Goal: Task Accomplishment & Management: Manage account settings

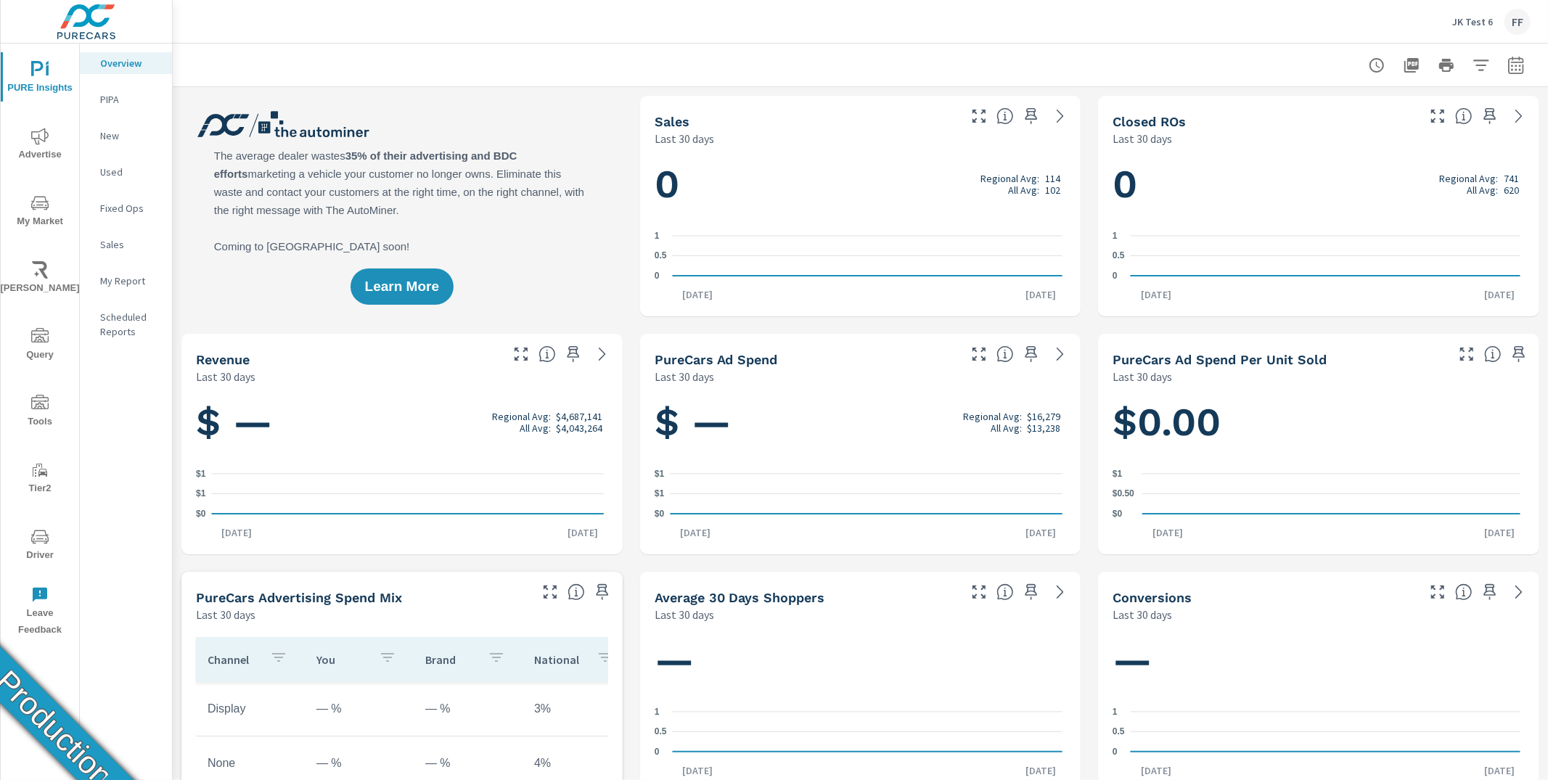
scroll to position [1, 0]
click at [1510, 16] on div "FF" at bounding box center [1518, 22] width 26 height 26
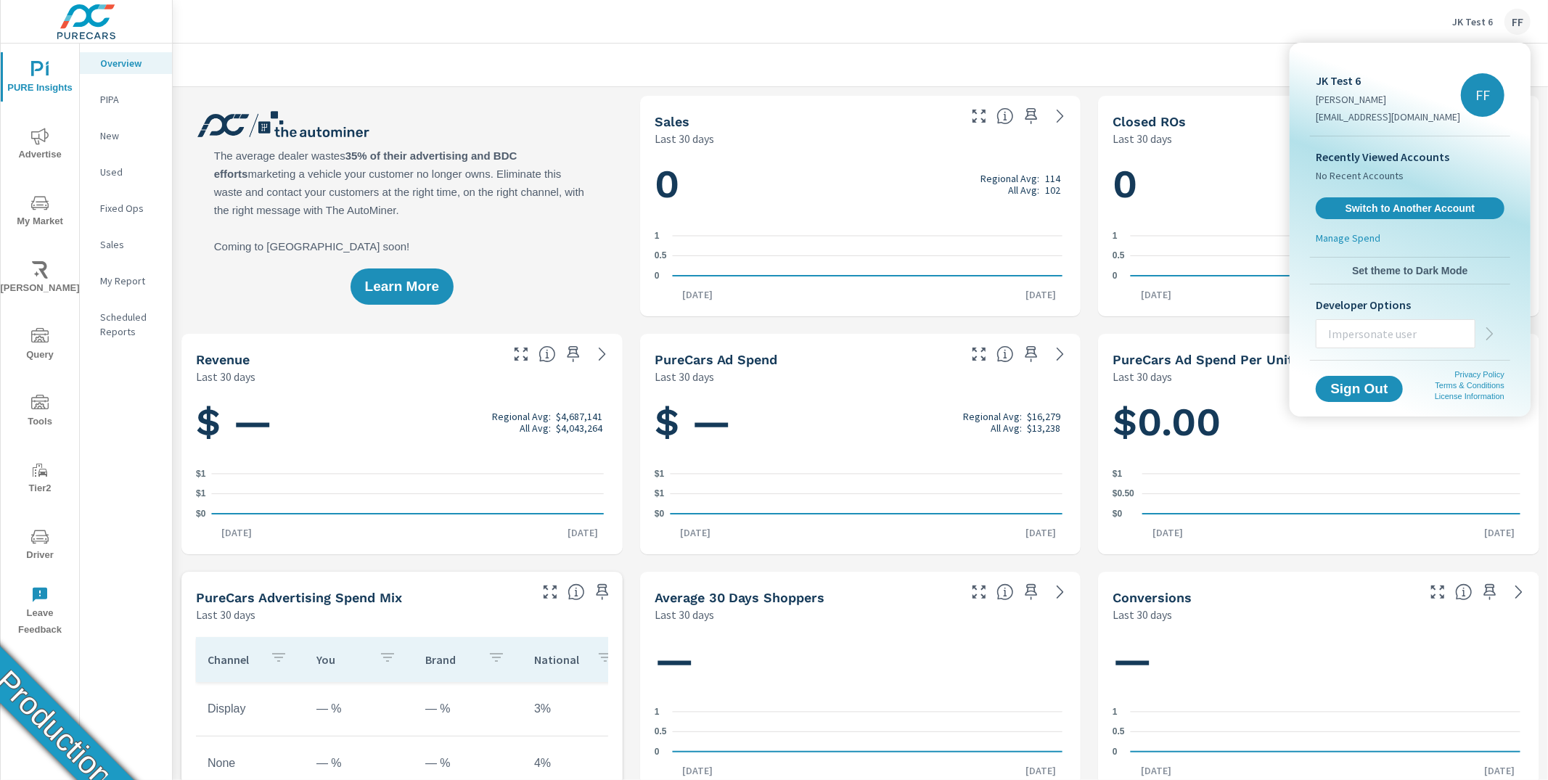
click at [1357, 331] on input "text" at bounding box center [1396, 334] width 158 height 38
type input "[EMAIL_ADDRESS][DOMAIN_NAME]"
click at [1484, 332] on icon "button" at bounding box center [1489, 333] width 17 height 17
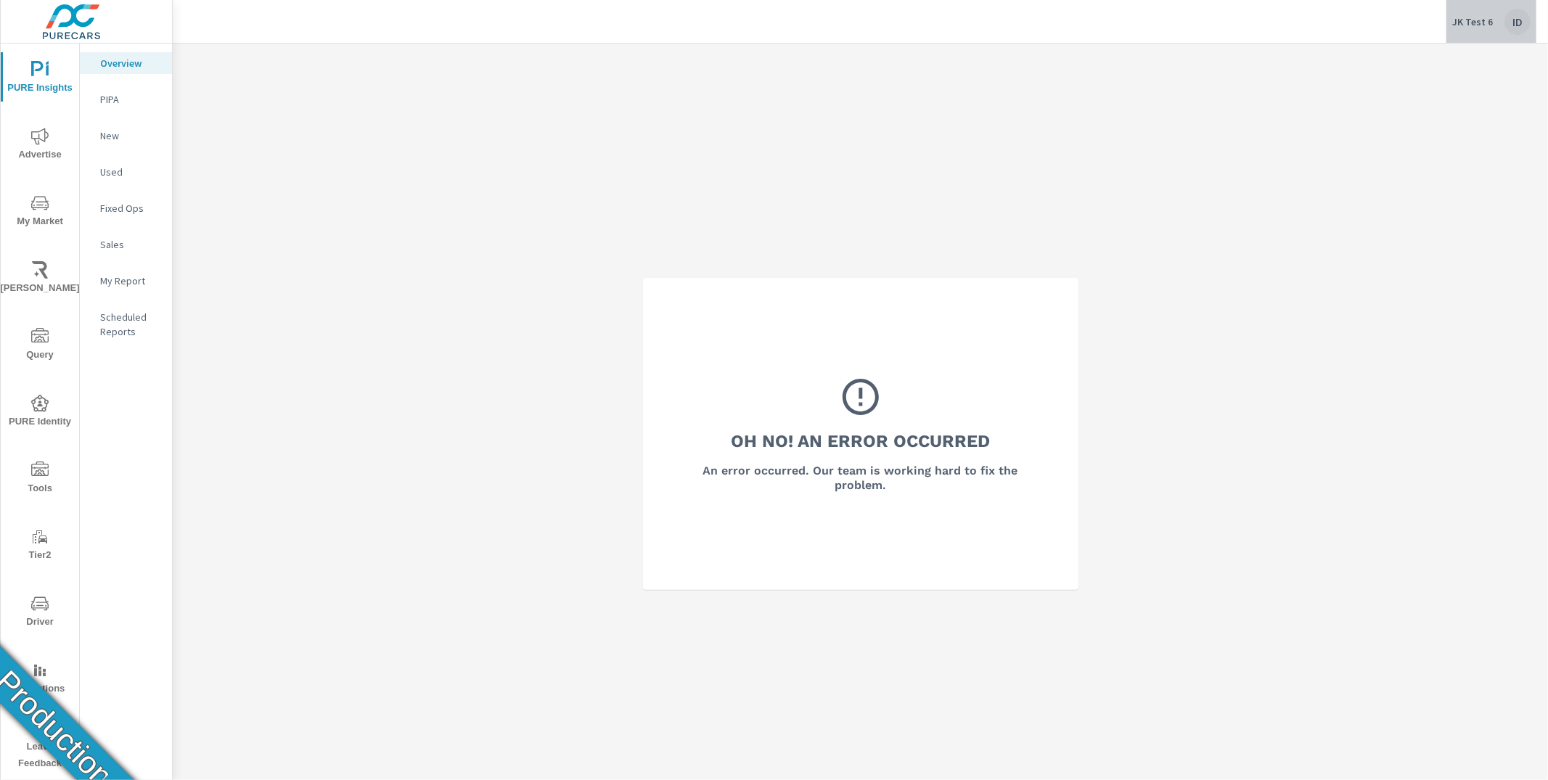
click at [1521, 23] on div "ID" at bounding box center [1518, 22] width 26 height 26
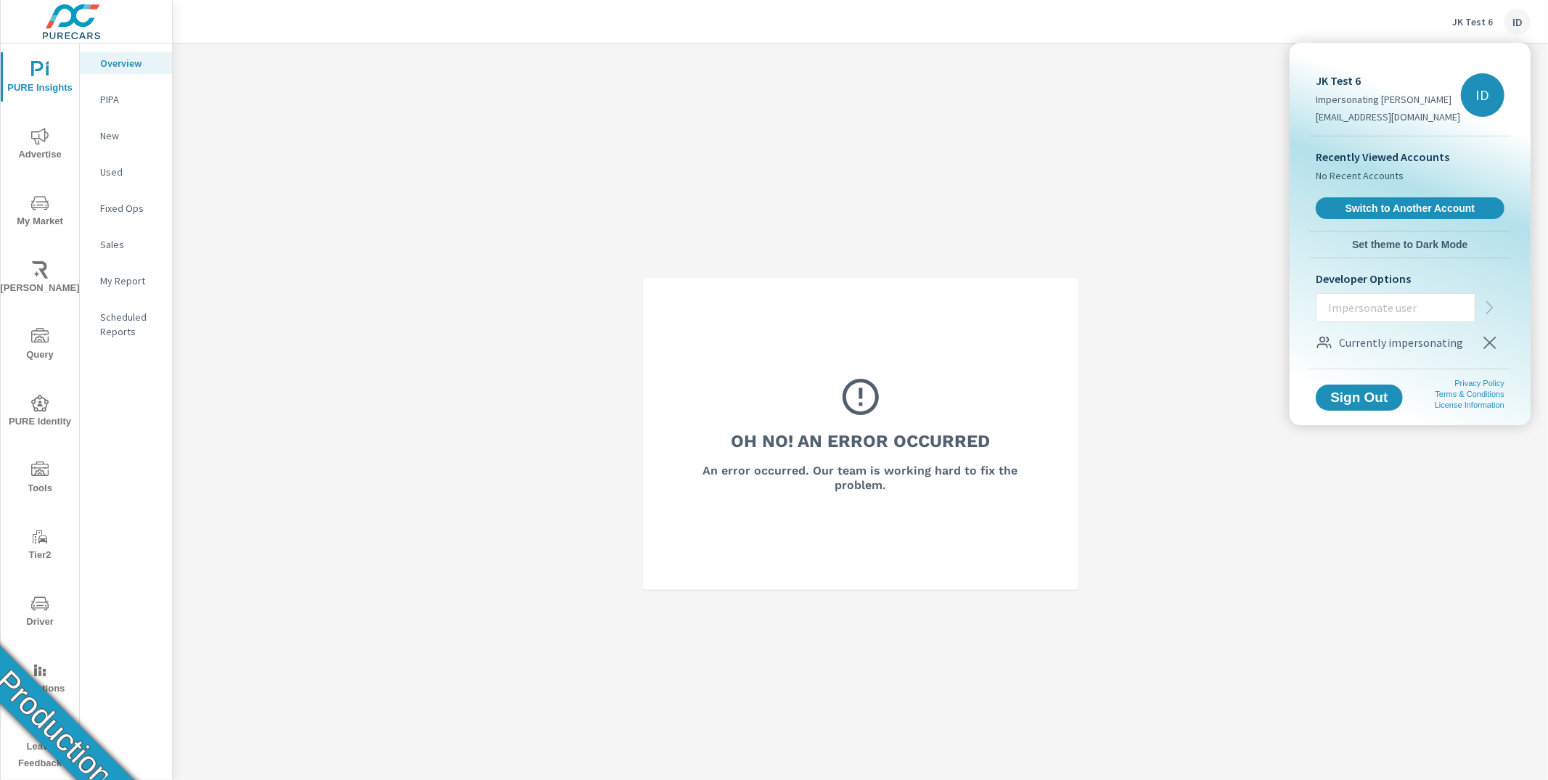
click at [1112, 111] on div at bounding box center [774, 390] width 1548 height 780
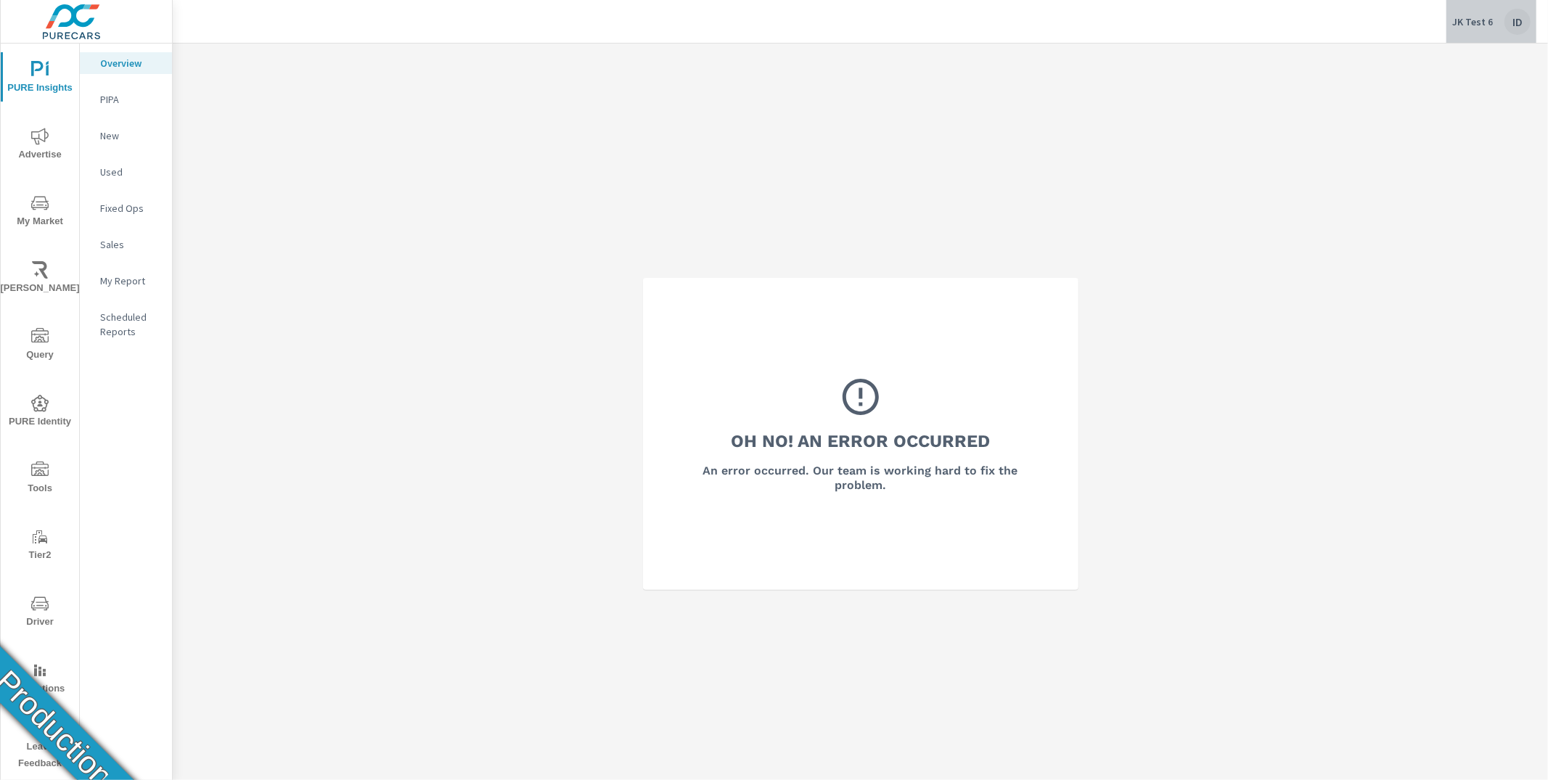
click at [1522, 20] on div "ID" at bounding box center [1518, 22] width 26 height 26
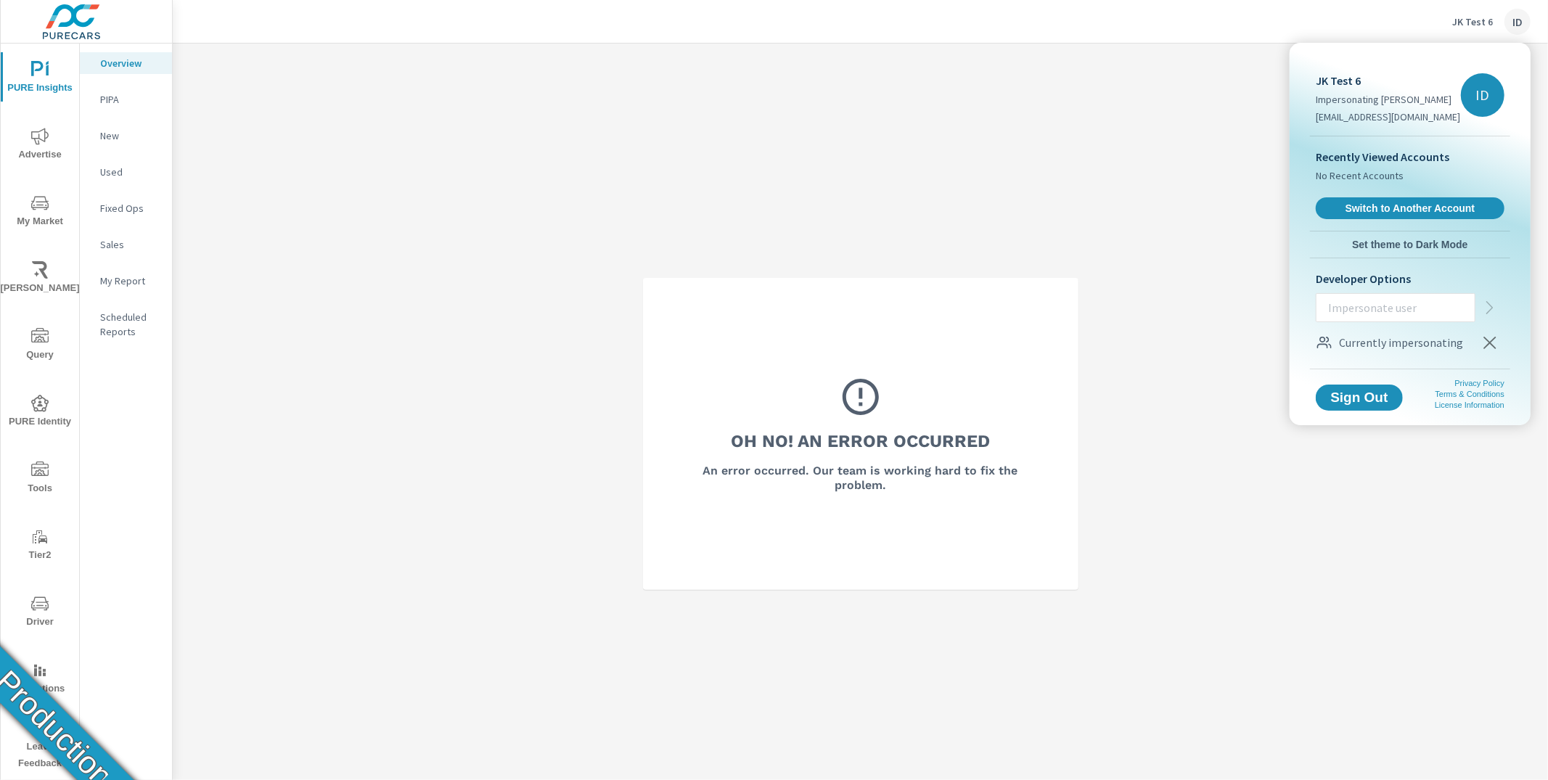
click at [1161, 77] on div at bounding box center [774, 390] width 1548 height 780
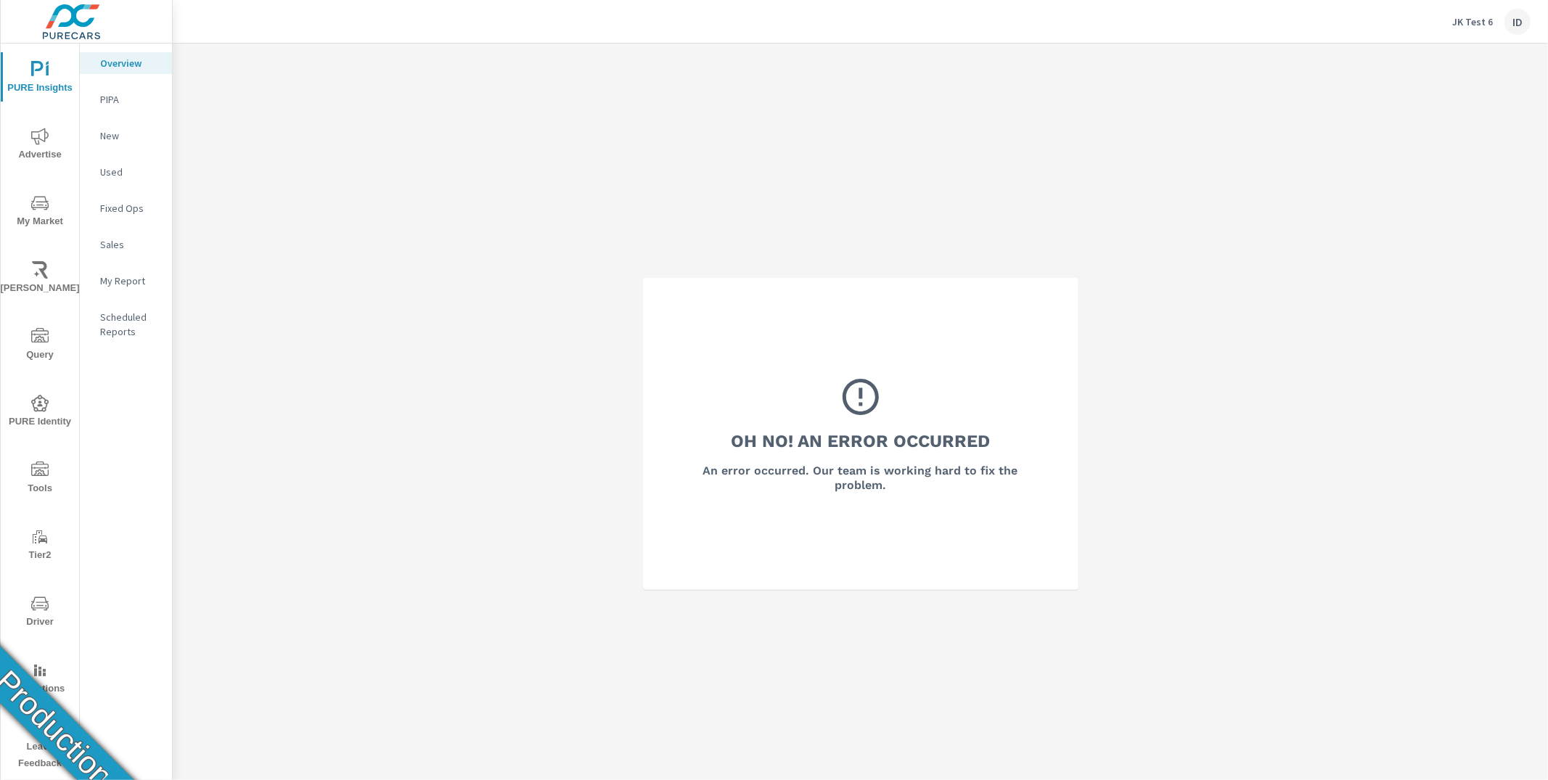
click at [142, 67] on p "Overview" at bounding box center [130, 63] width 60 height 15
click at [136, 65] on p "Overview" at bounding box center [130, 63] width 60 height 15
click at [71, 66] on span "PURE Insights" at bounding box center [40, 79] width 70 height 36
click at [54, 74] on span "PURE Insights" at bounding box center [40, 79] width 70 height 36
click at [113, 116] on nav "Overview PIPA New Used Fixed Ops Sales My Report Scheduled Reports" at bounding box center [126, 203] width 92 height 319
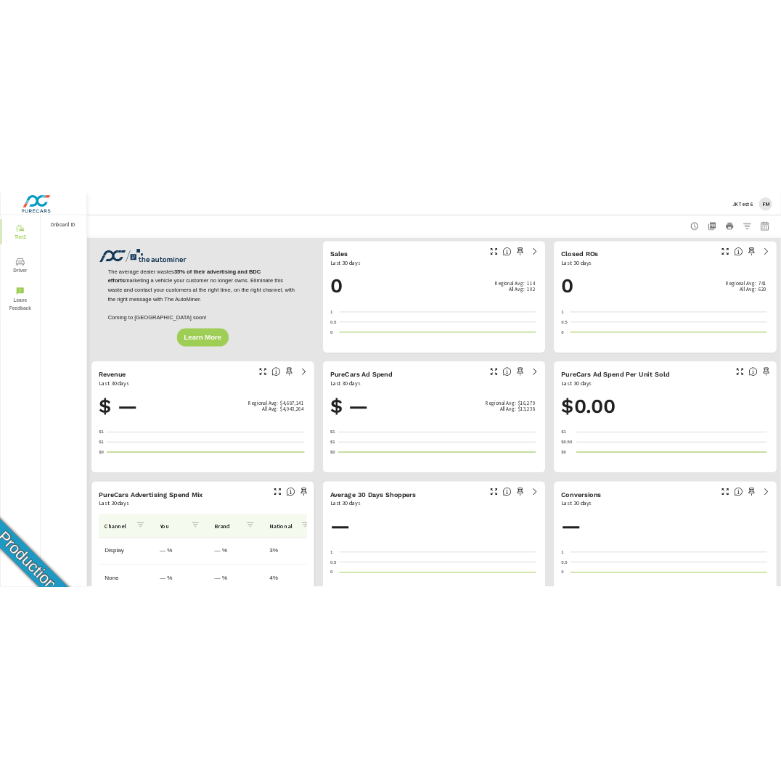
scroll to position [1, 0]
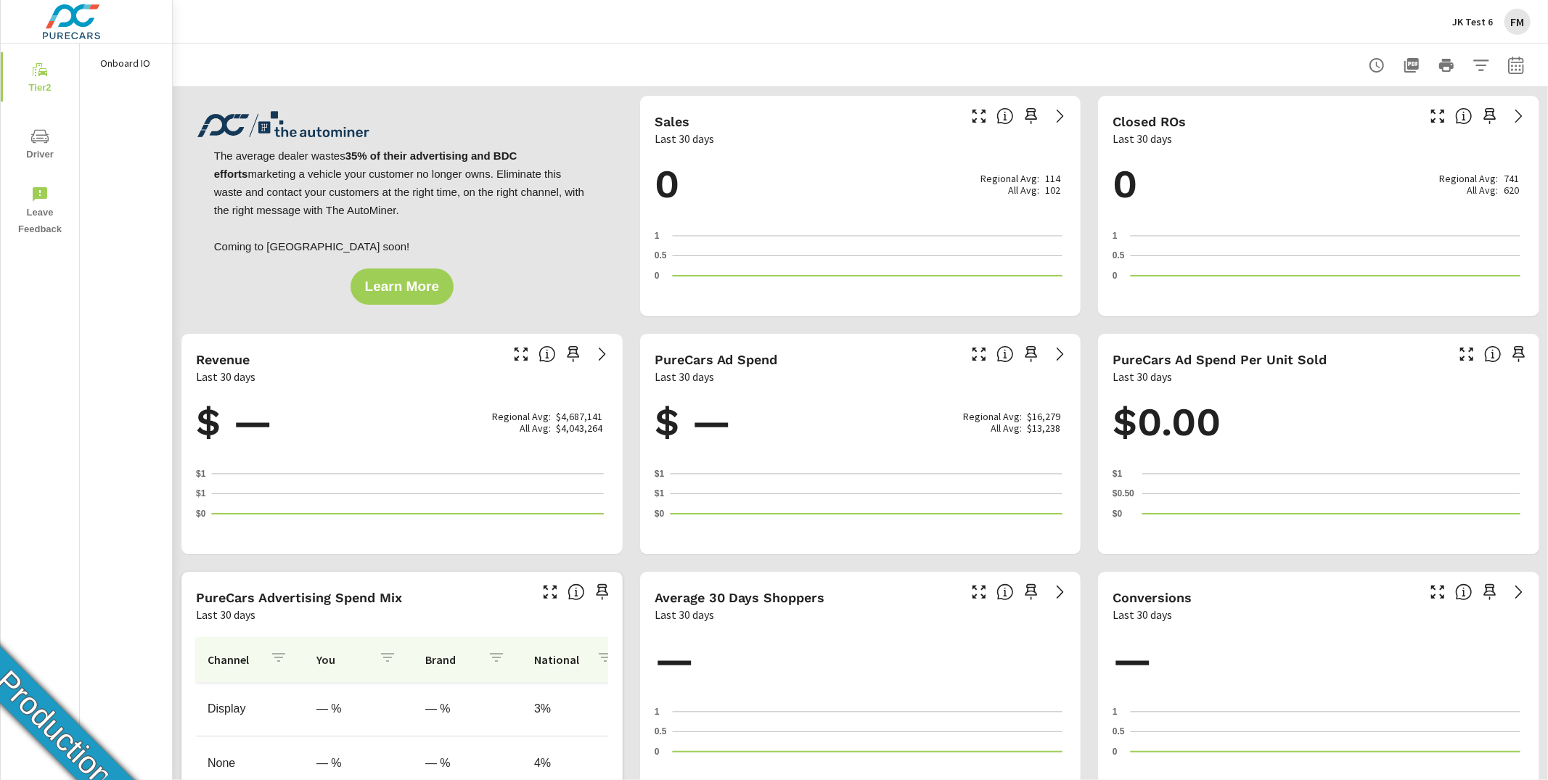
click at [1513, 24] on div "FM" at bounding box center [1518, 22] width 26 height 26
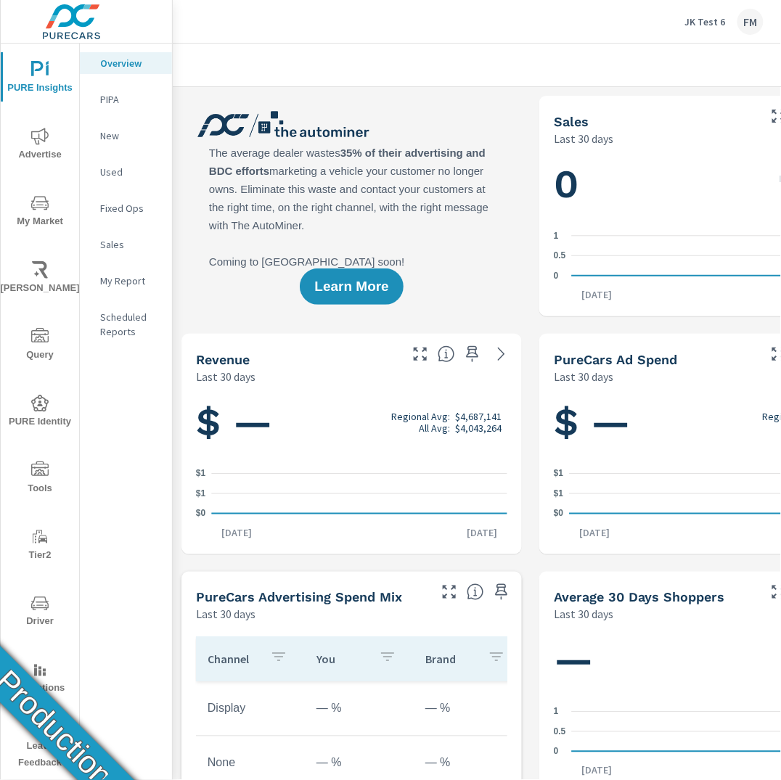
scroll to position [1, 0]
click at [763, 30] on div "JK Test 6 FM" at bounding box center [724, 22] width 78 height 26
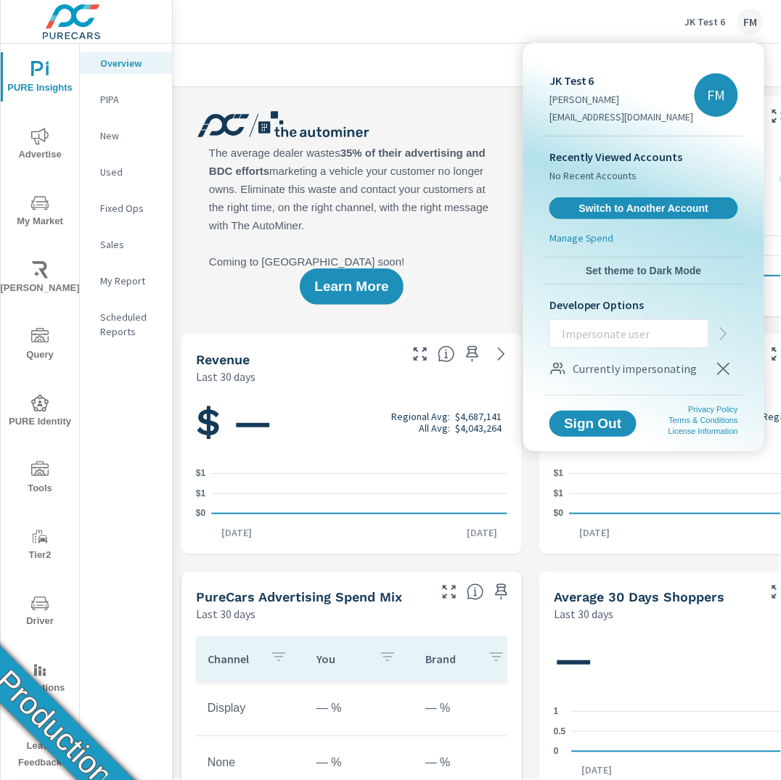
drag, startPoint x: 282, startPoint y: 32, endPoint x: 246, endPoint y: 28, distance: 36.6
click at [282, 32] on div at bounding box center [390, 390] width 781 height 780
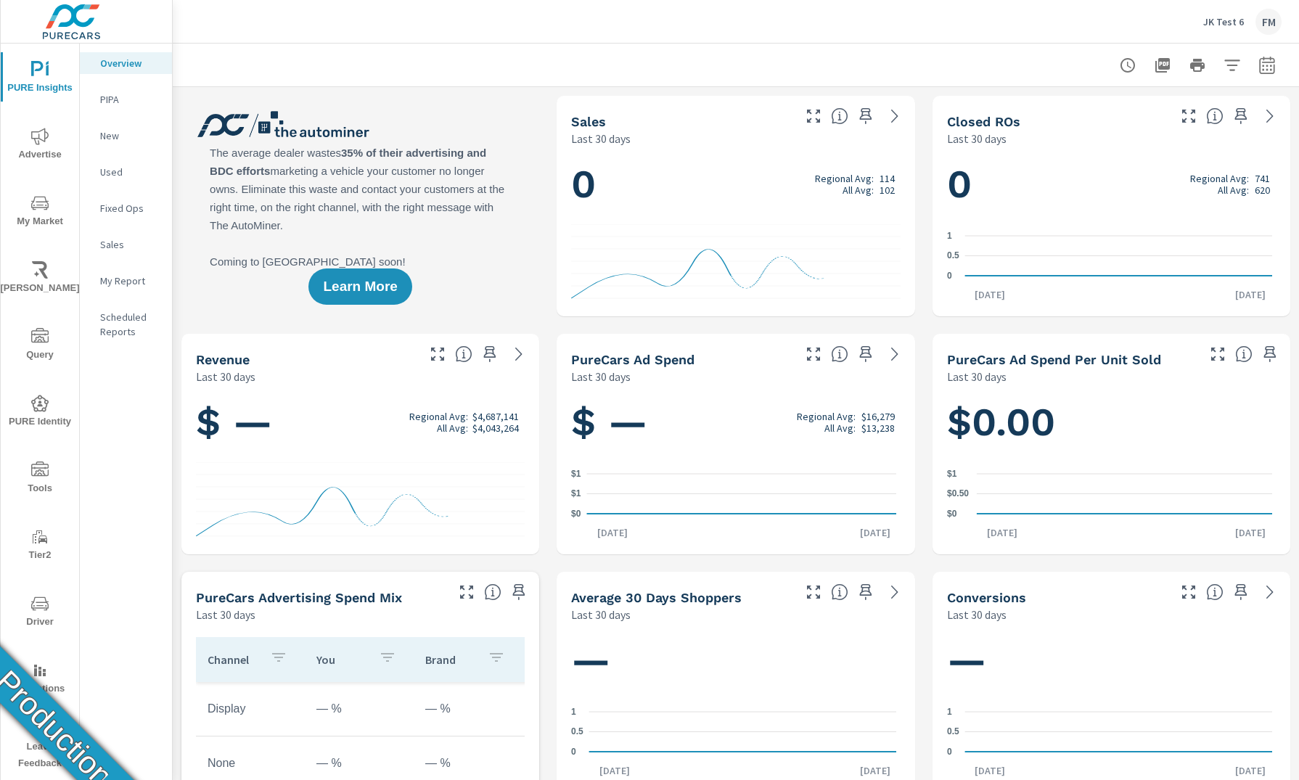
click at [780, 35] on button "JK Test 6 FM" at bounding box center [1243, 21] width 90 height 43
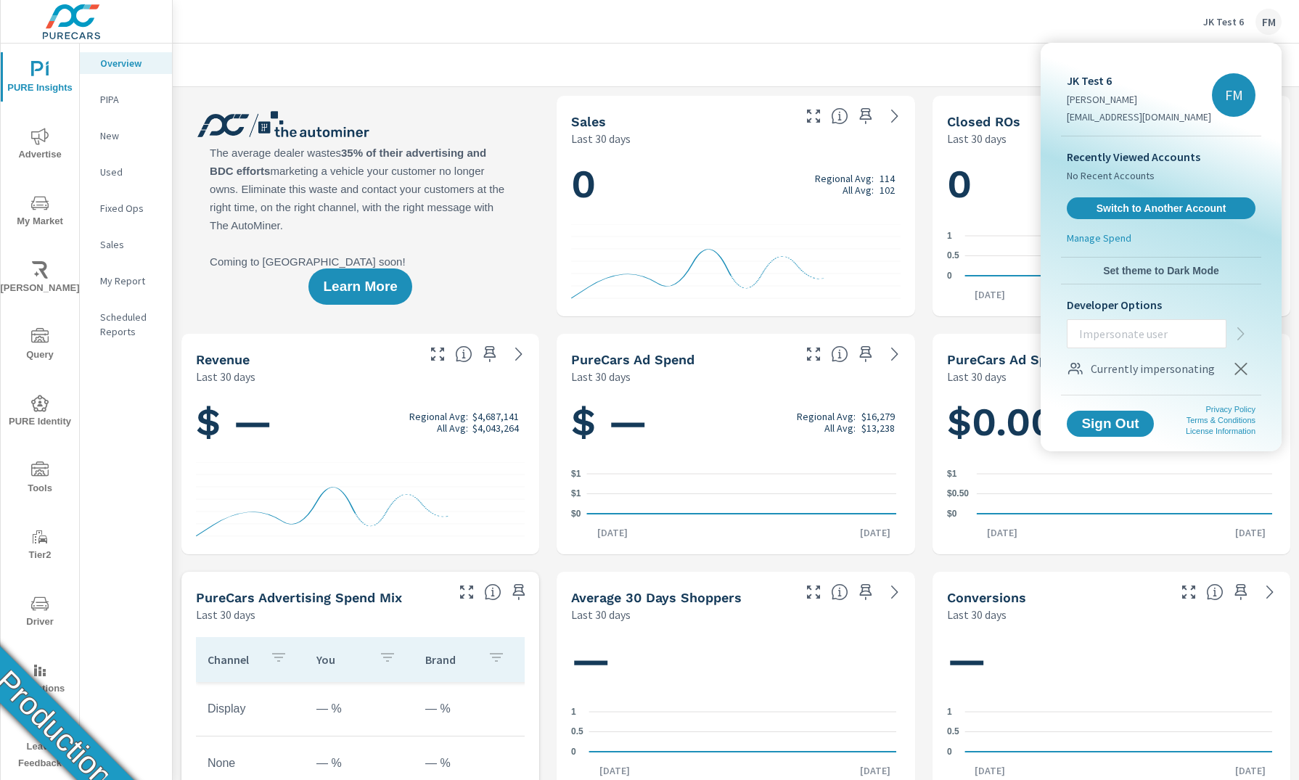
click at [780, 28] on div at bounding box center [649, 390] width 1299 height 780
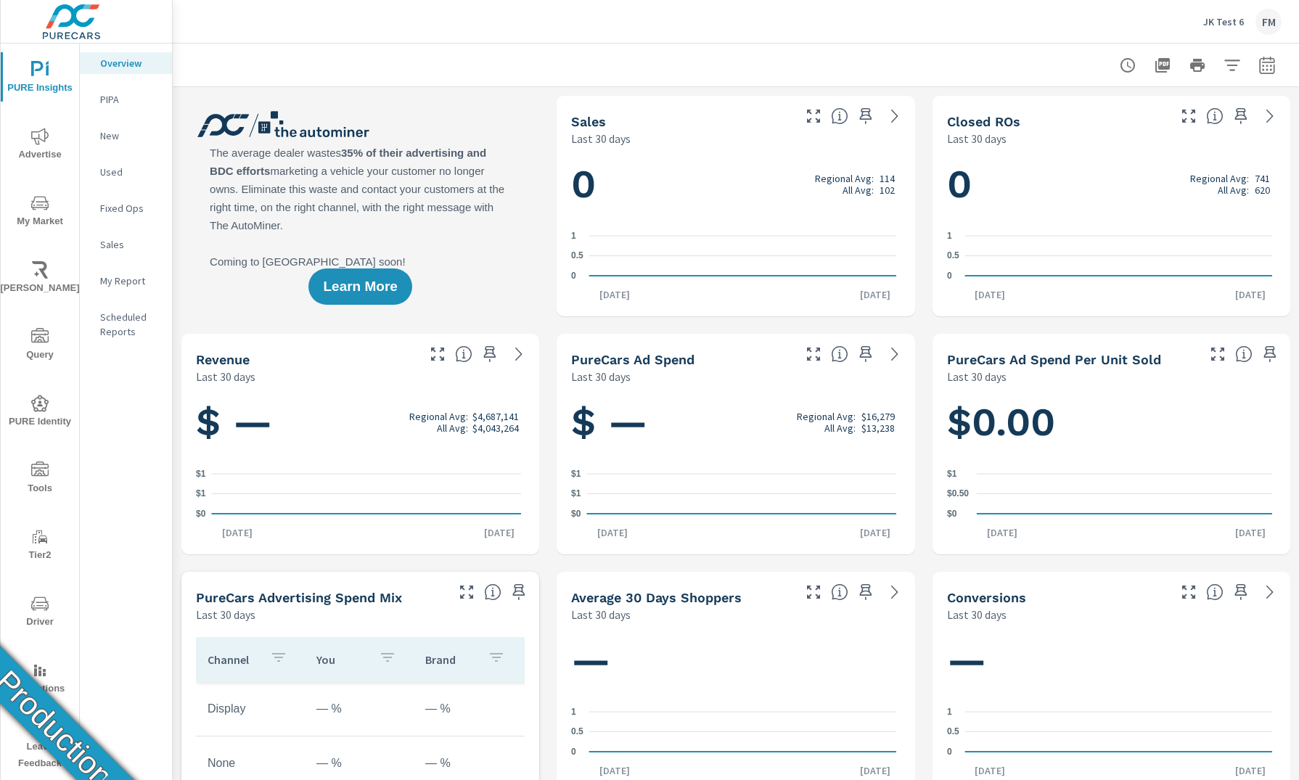
scroll to position [1, 0]
click at [780, 28] on div "FM" at bounding box center [1269, 22] width 26 height 26
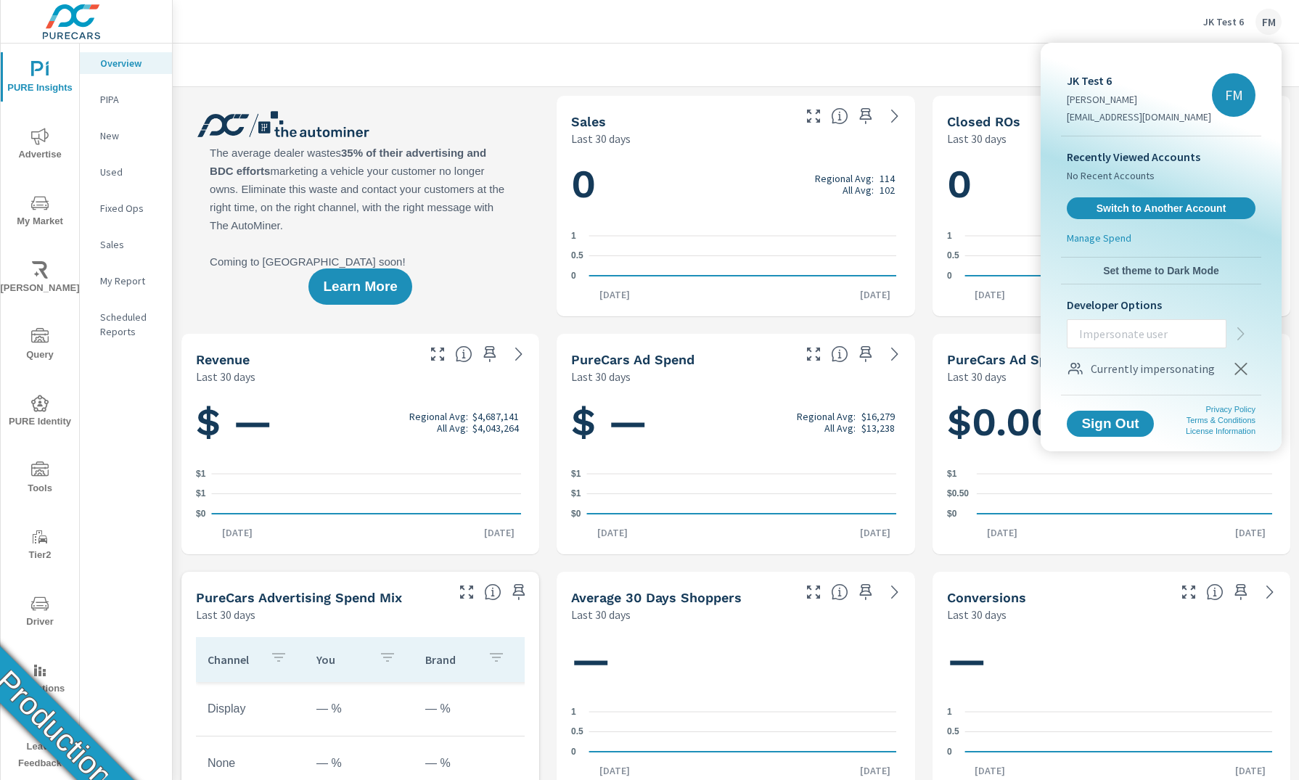
click at [569, 30] on div at bounding box center [649, 390] width 1299 height 780
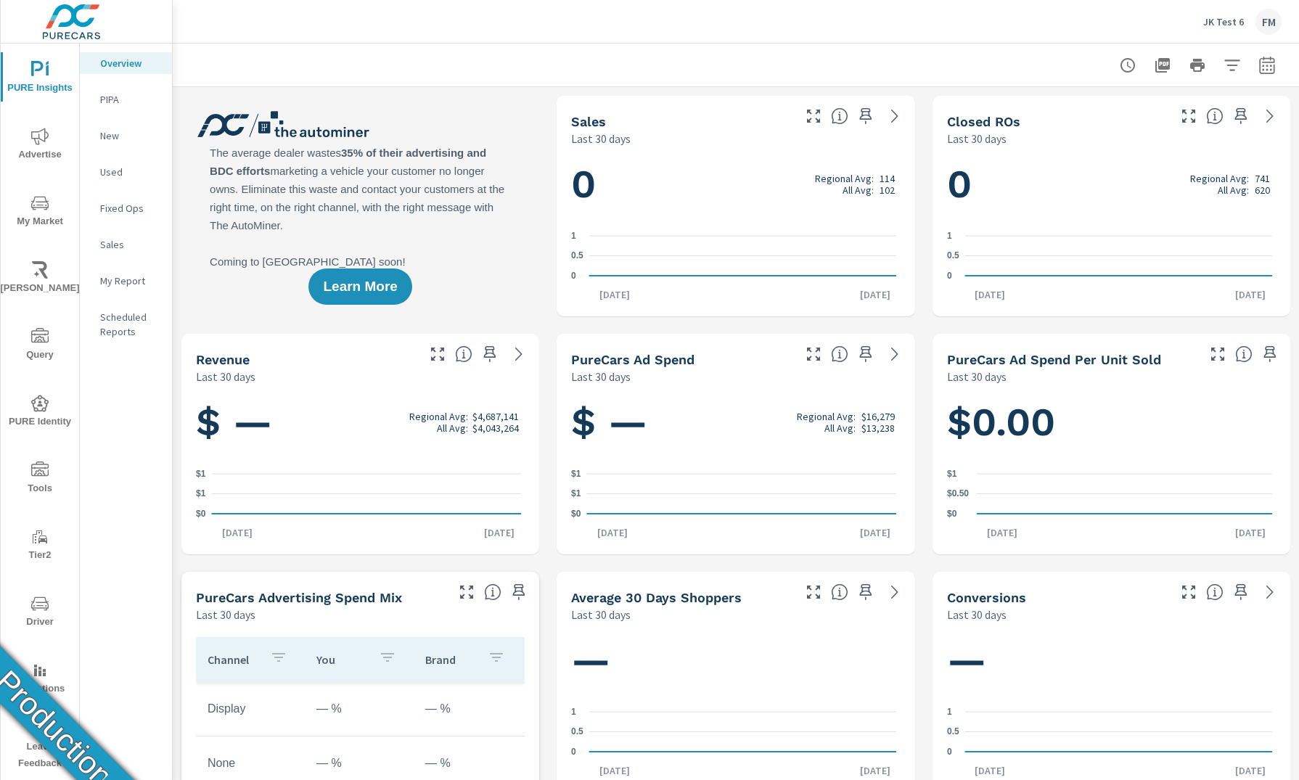
scroll to position [1, 0]
click at [1272, 25] on div "FM" at bounding box center [1269, 22] width 26 height 26
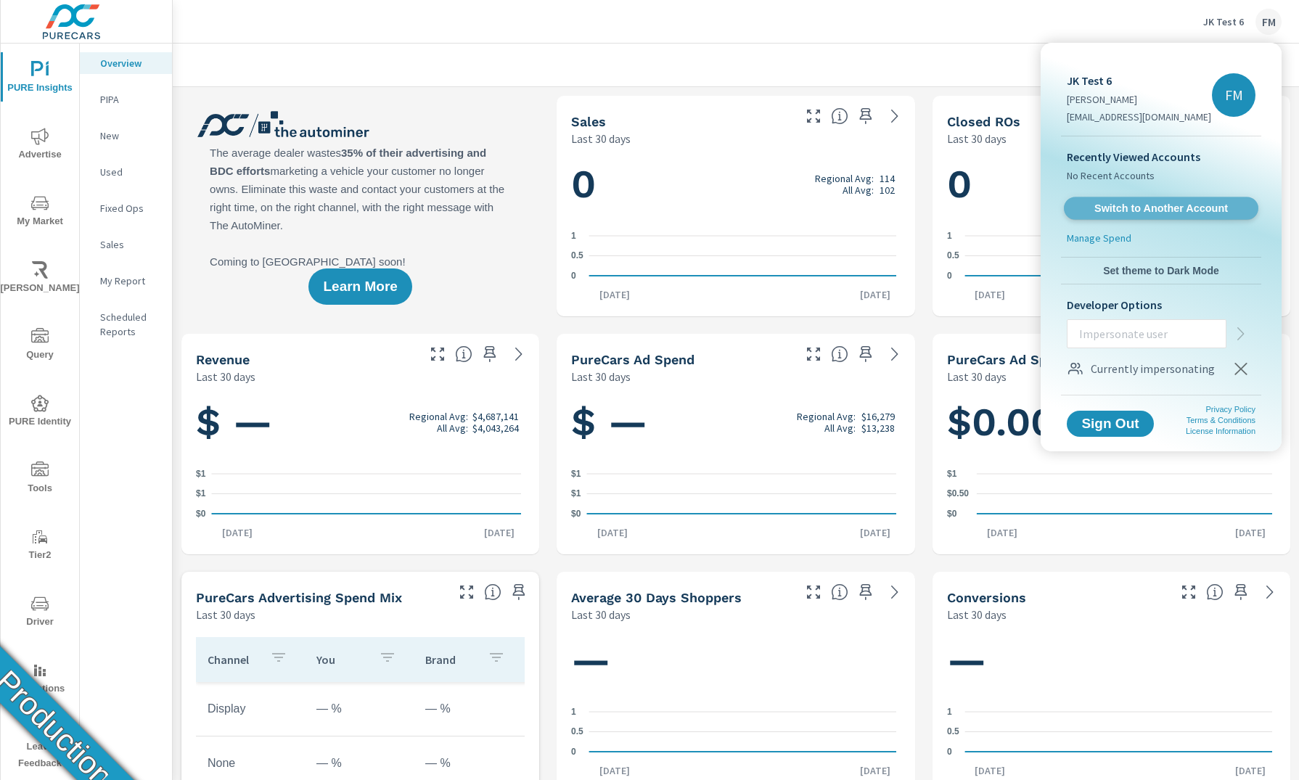
click at [1195, 211] on span "Switch to Another Account" at bounding box center [1161, 209] width 178 height 14
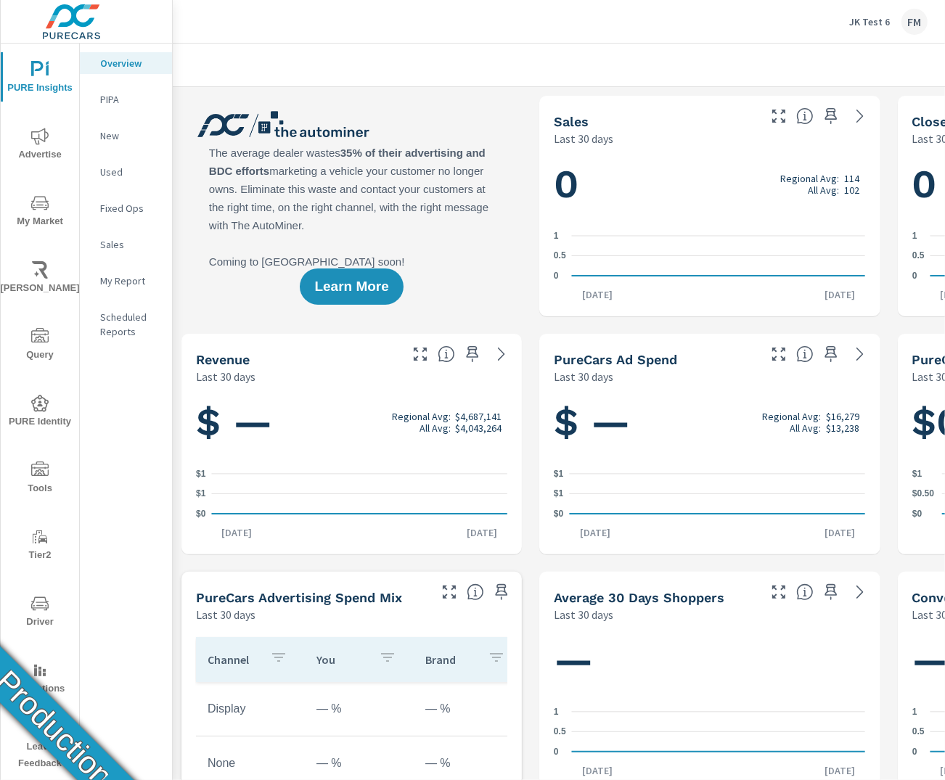
scroll to position [1, 0]
click at [915, 27] on div "FM" at bounding box center [915, 22] width 26 height 26
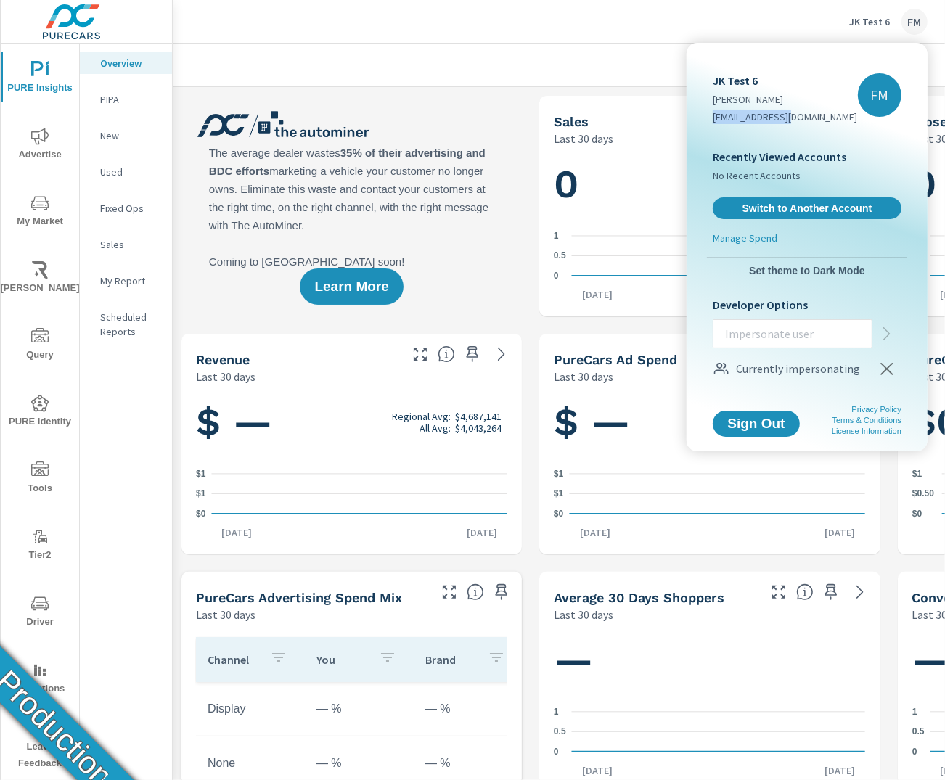
drag, startPoint x: 713, startPoint y: 119, endPoint x: 796, endPoint y: 119, distance: 82.7
click at [796, 119] on p "[EMAIL_ADDRESS][DOMAIN_NAME]" at bounding box center [785, 117] width 144 height 15
click at [756, 425] on span "Sign Out" at bounding box center [757, 424] width 66 height 14
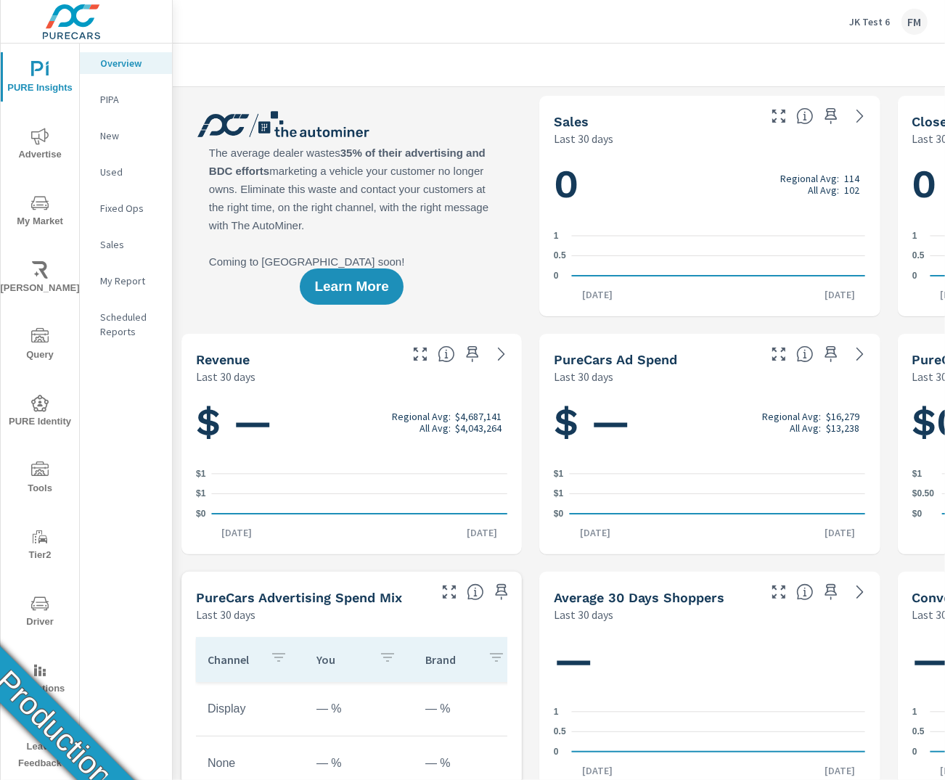
scroll to position [1, 0]
click at [916, 12] on div "FM" at bounding box center [915, 22] width 26 height 26
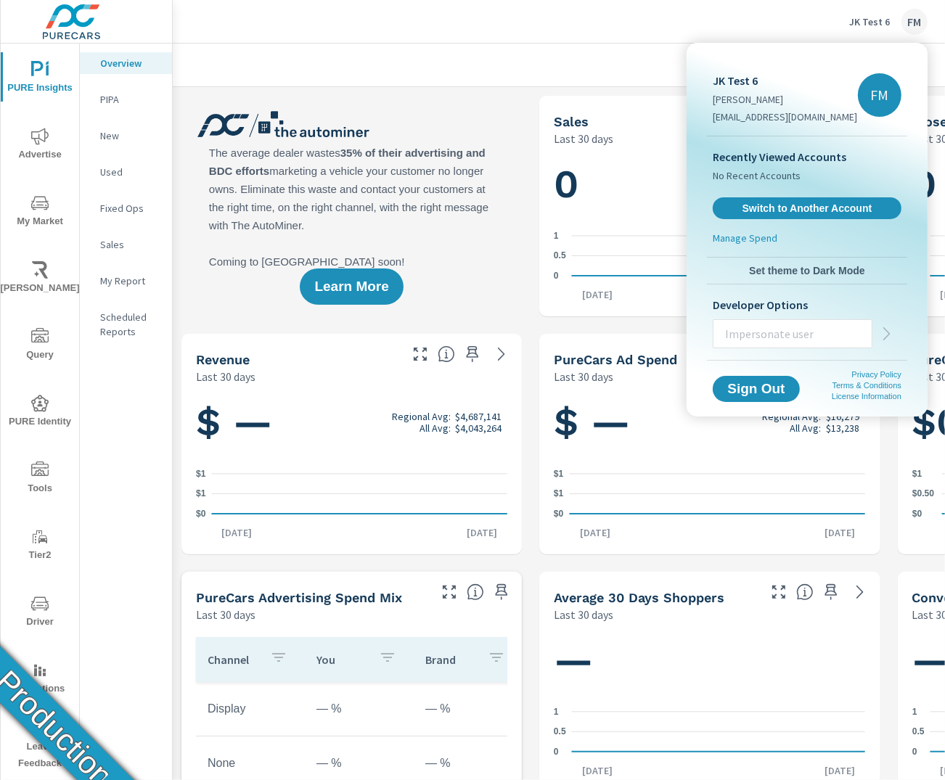
click at [783, 339] on input "text" at bounding box center [793, 334] width 158 height 38
type input "[EMAIL_ADDRESS][DOMAIN_NAME]"
click at [888, 337] on icon "button" at bounding box center [886, 333] width 17 height 17
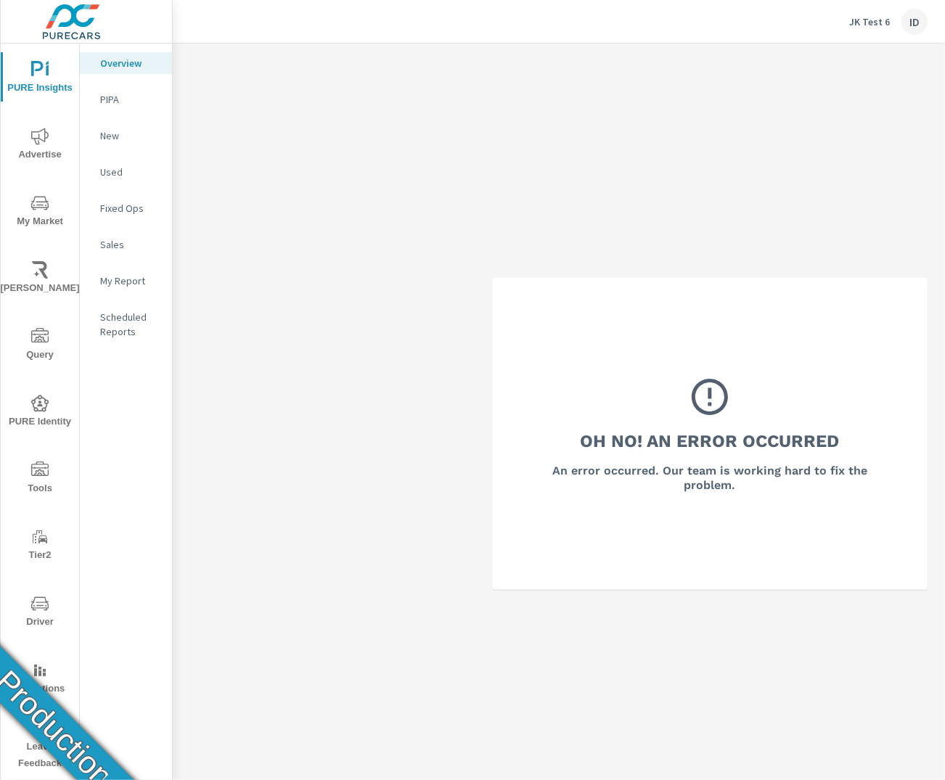
click at [920, 24] on div "ID" at bounding box center [915, 22] width 26 height 26
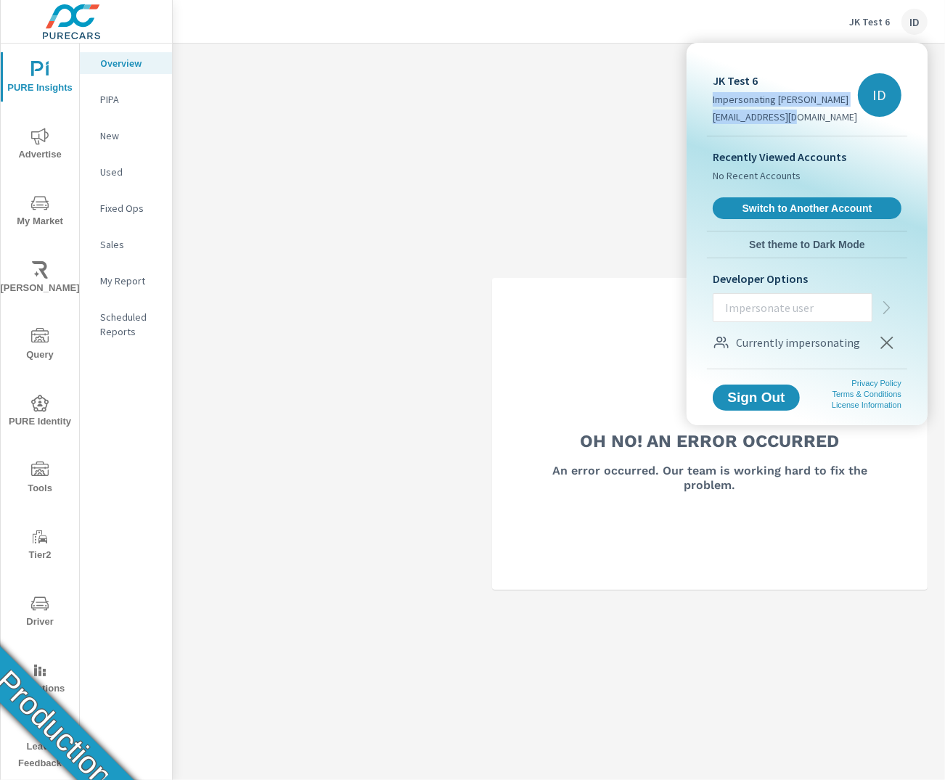
drag, startPoint x: 712, startPoint y: 99, endPoint x: 802, endPoint y: 121, distance: 92.6
click at [802, 121] on div "JK Test 6 Impersonating [PERSON_NAME] [EMAIL_ADDRESS][DOMAIN_NAME]" at bounding box center [785, 101] width 144 height 58
click at [540, 139] on div at bounding box center [472, 390] width 945 height 780
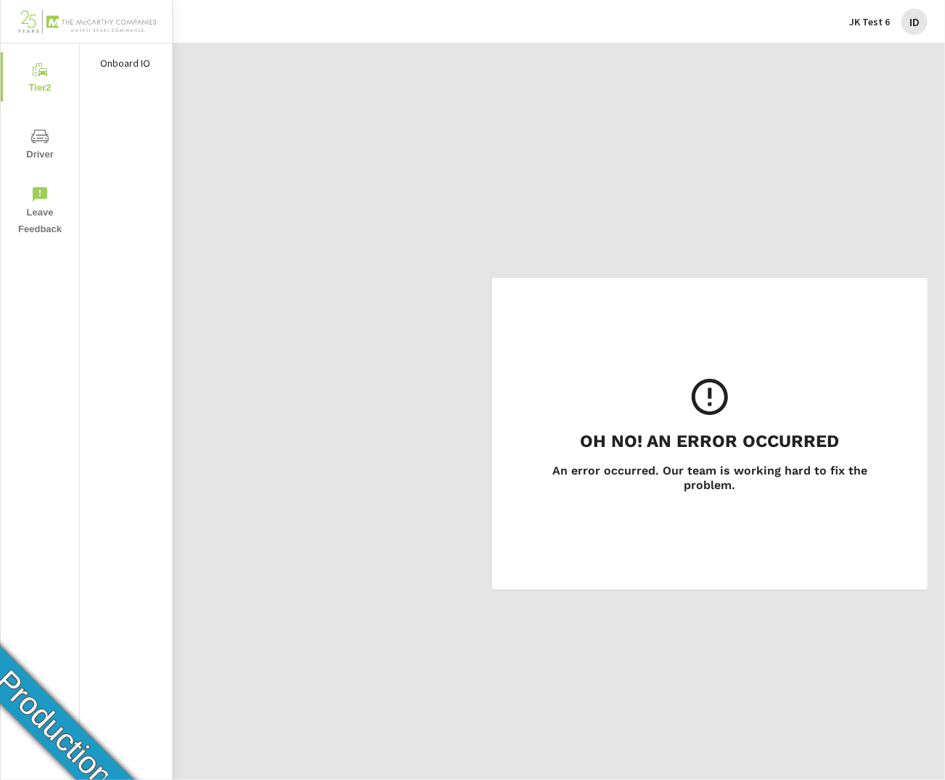
click at [909, 23] on div "ID" at bounding box center [915, 22] width 26 height 26
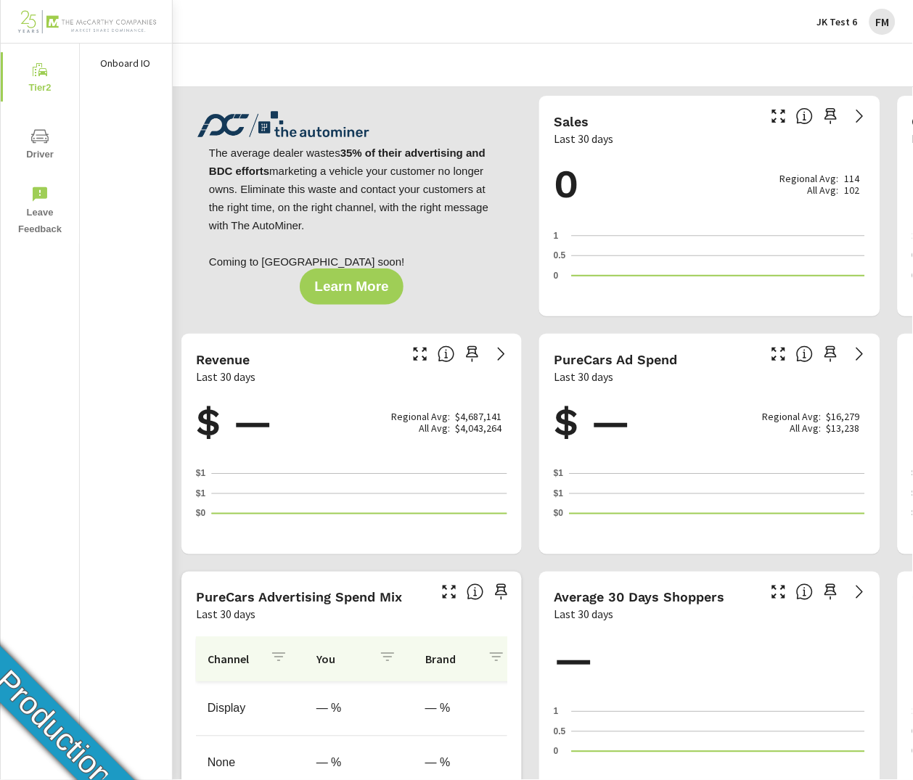
scroll to position [1, 0]
click at [642, 22] on div "FM" at bounding box center [883, 22] width 26 height 26
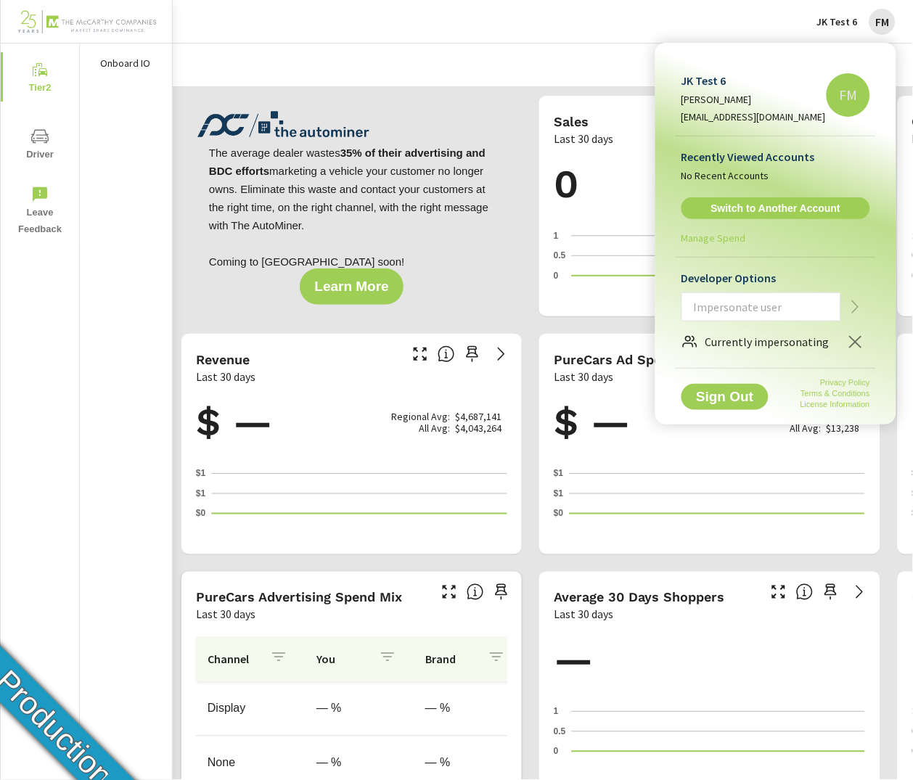
click at [642, 25] on div at bounding box center [456, 390] width 913 height 780
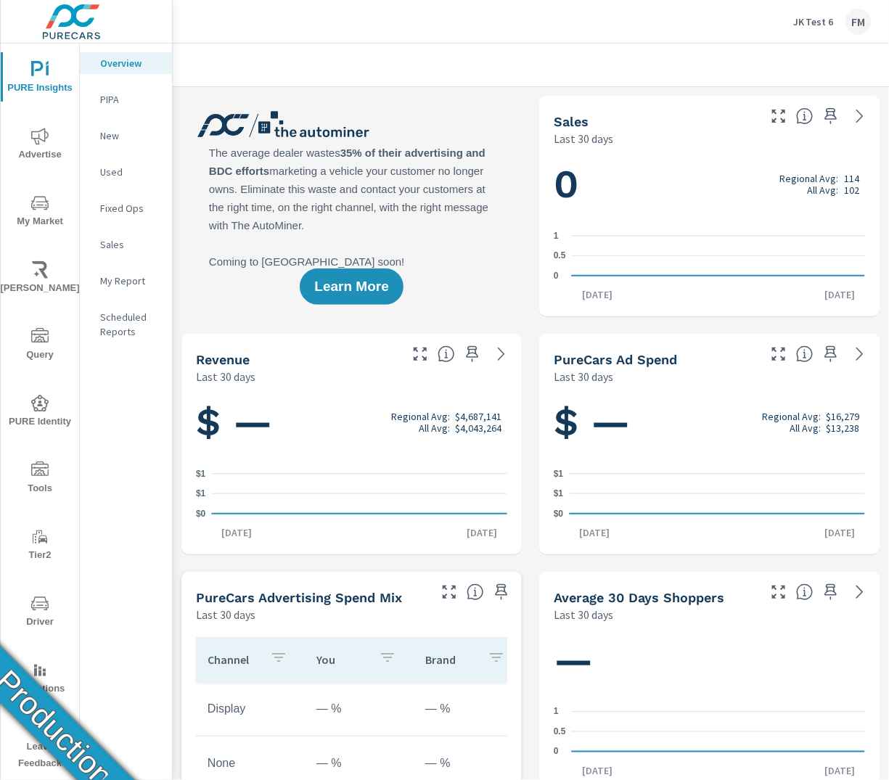
click at [861, 24] on div "FM" at bounding box center [859, 22] width 26 height 26
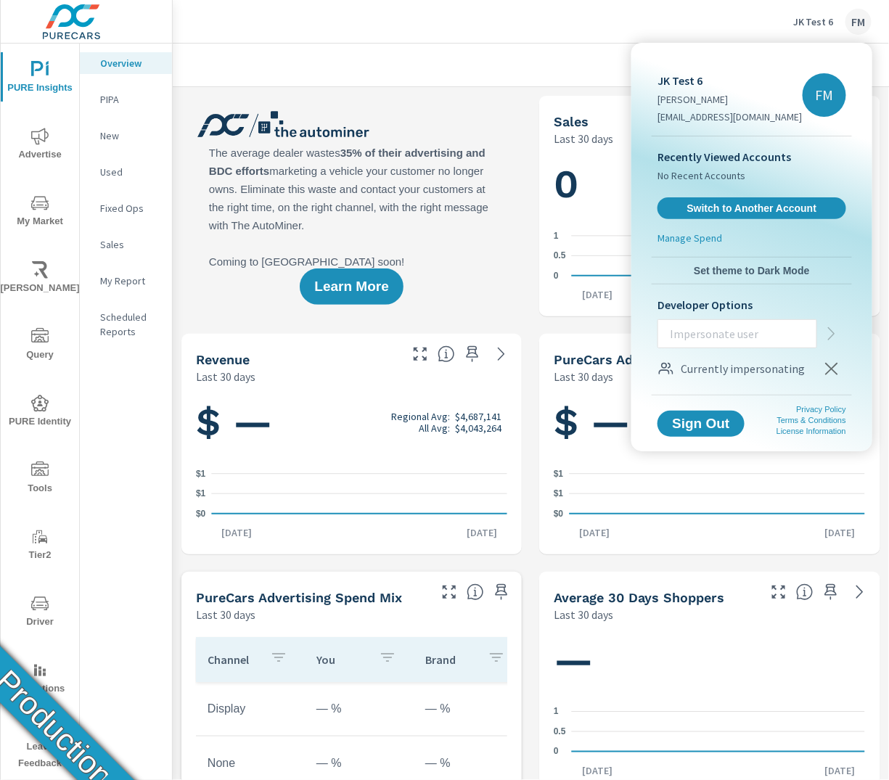
click at [861, 24] on div at bounding box center [444, 390] width 889 height 780
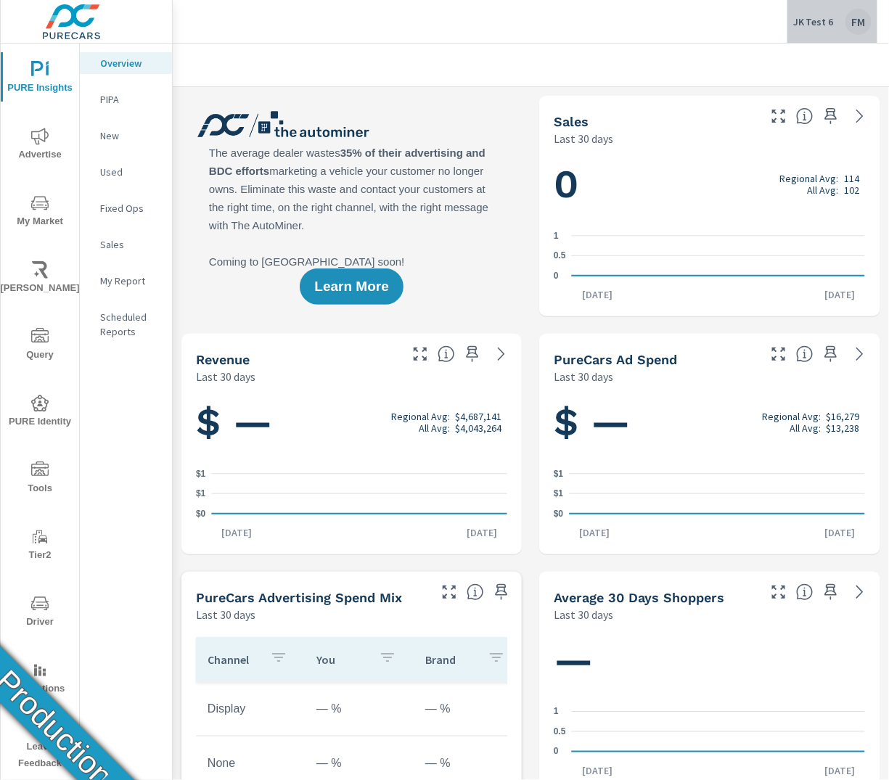
click at [861, 28] on div "FM" at bounding box center [859, 22] width 26 height 26
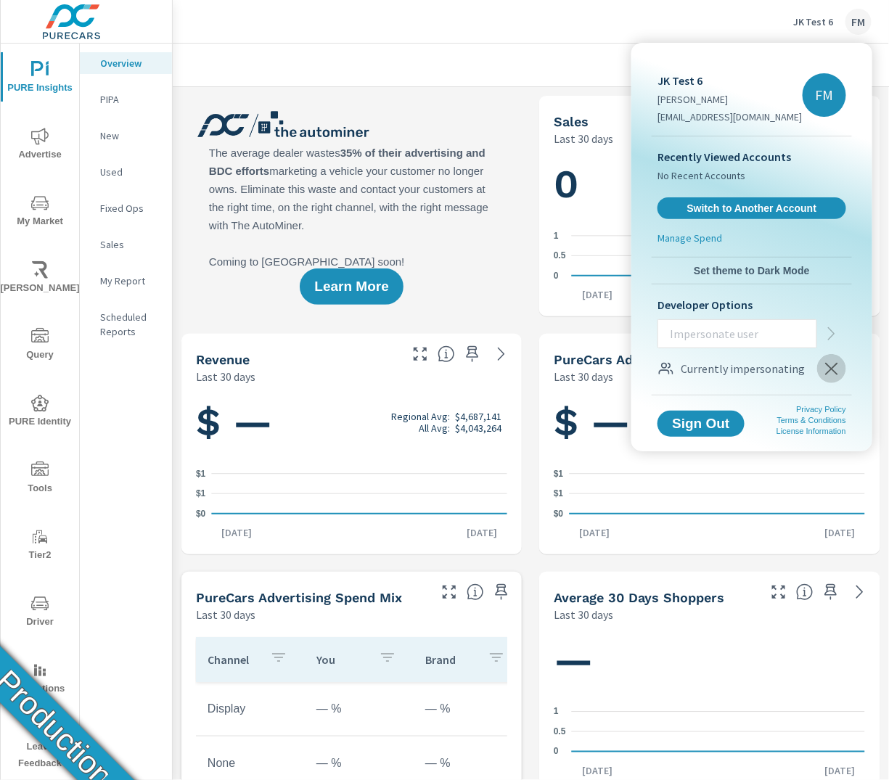
click at [825, 370] on icon "button" at bounding box center [831, 368] width 17 height 17
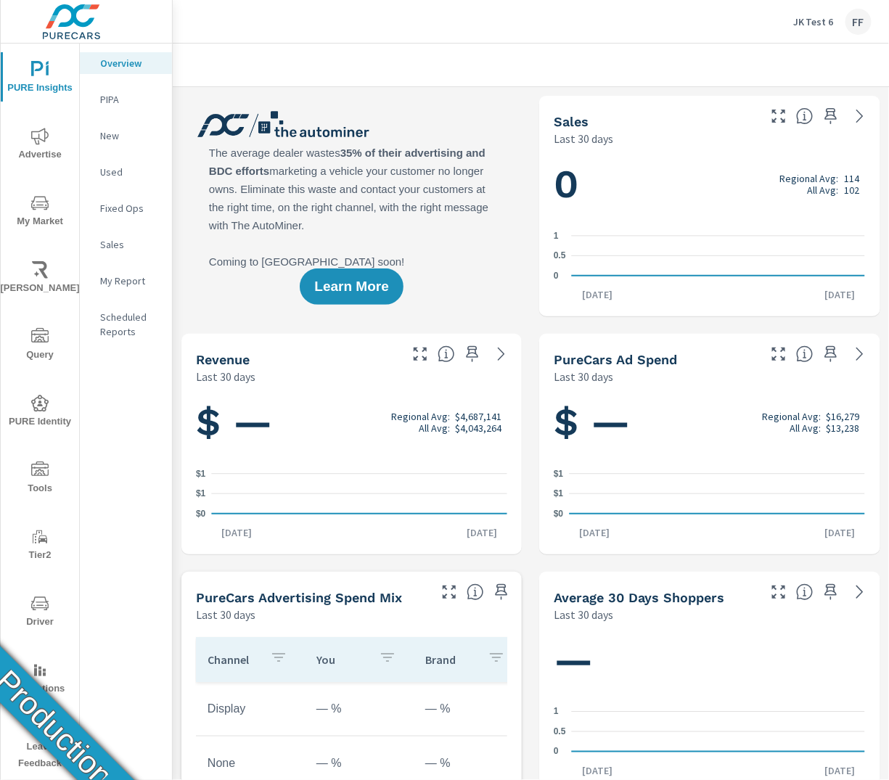
scroll to position [1, 0]
click at [47, 480] on span "Tools" at bounding box center [40, 480] width 70 height 36
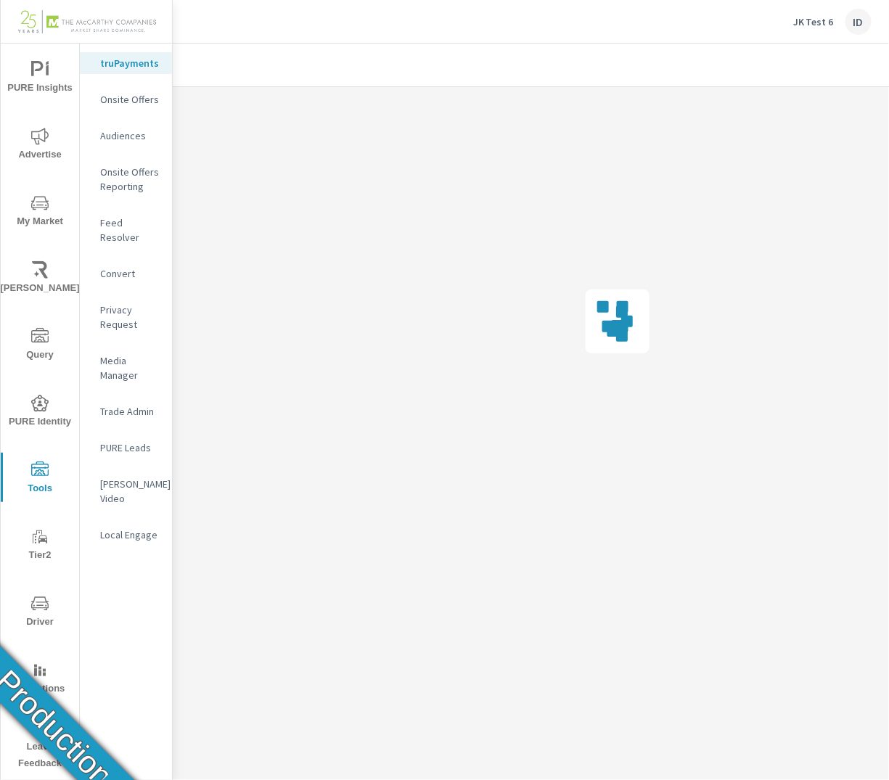
click at [50, 595] on span "Driver" at bounding box center [40, 613] width 70 height 36
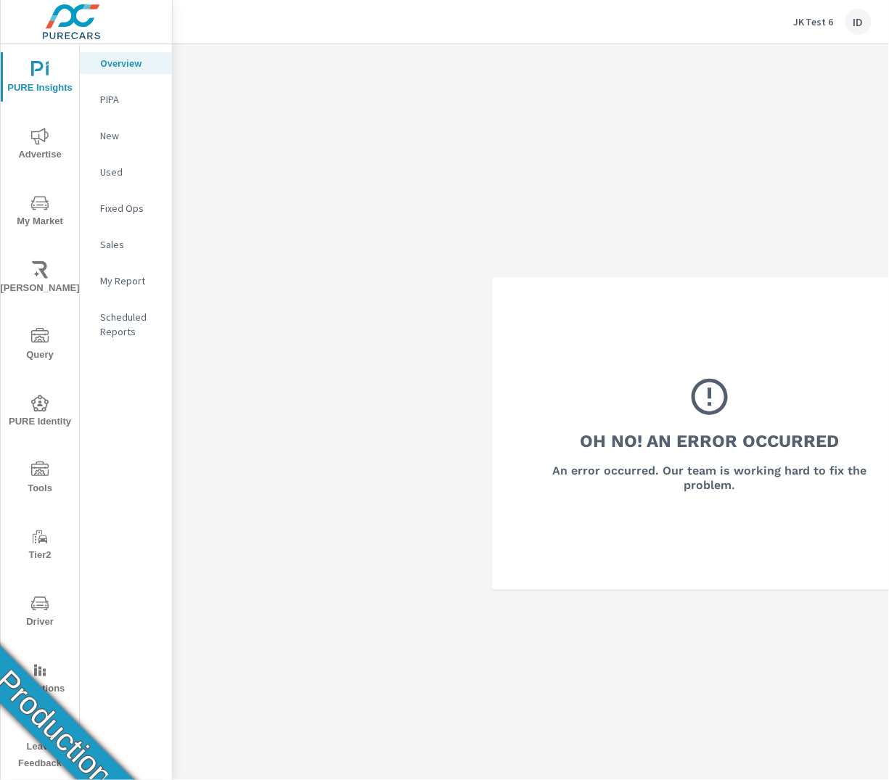
click at [863, 26] on div "ID" at bounding box center [859, 22] width 26 height 26
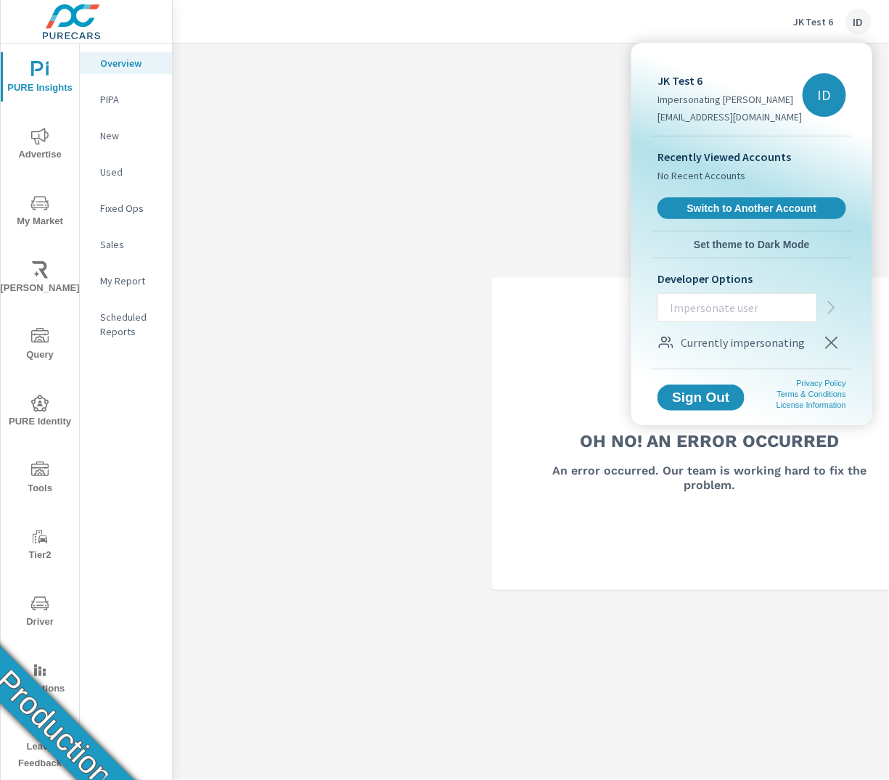
click at [364, 188] on div at bounding box center [444, 390] width 889 height 780
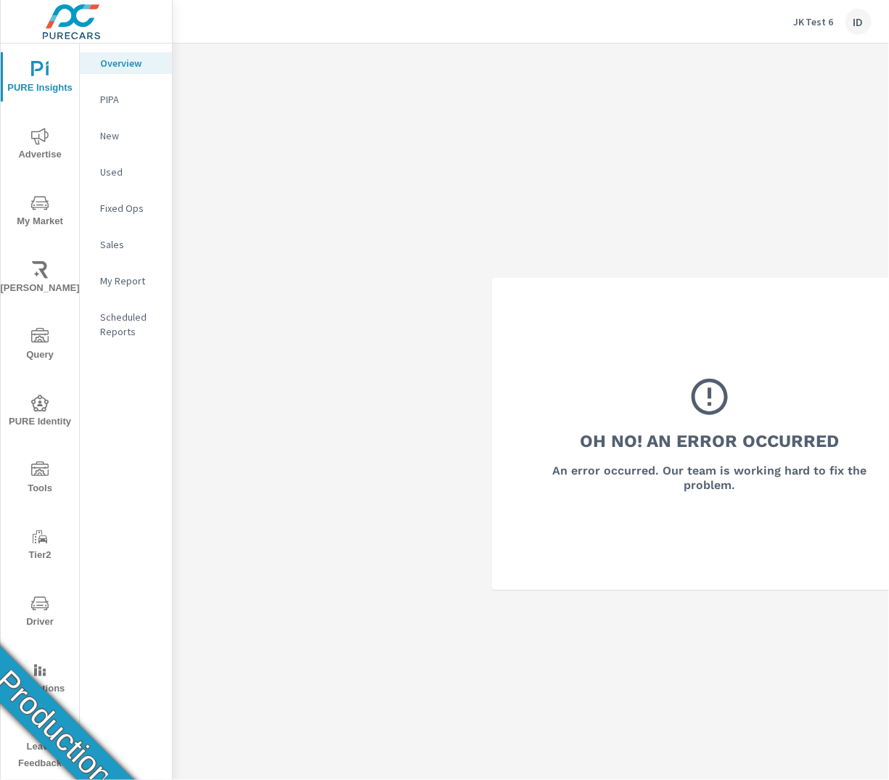
click at [846, 102] on div "Oh No! An Error Occurred An error occurred. Our team is working hard to fix the…" at bounding box center [710, 434] width 1074 height 780
